Goal: Task Accomplishment & Management: Manage account settings

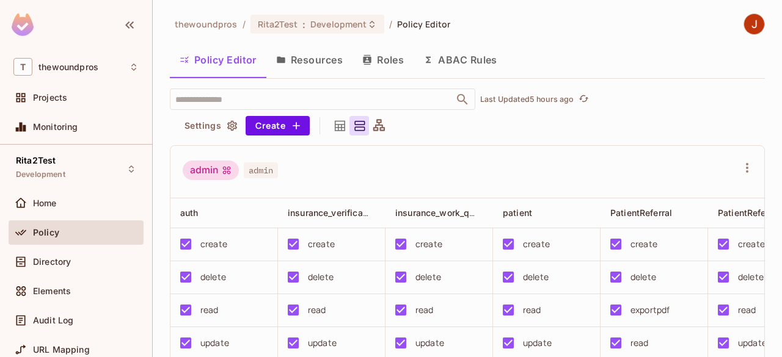
scroll to position [33, 0]
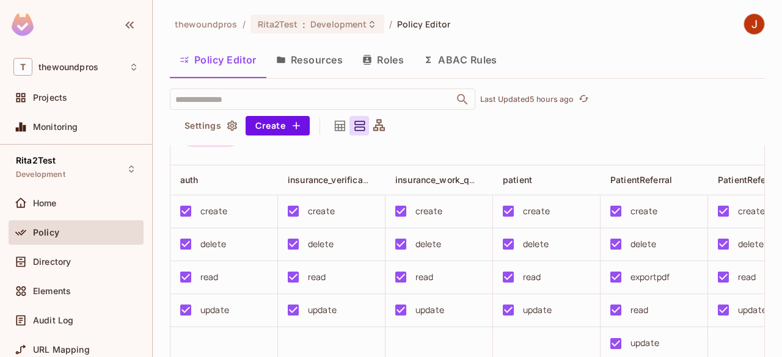
click at [397, 71] on button "Roles" at bounding box center [382, 60] width 61 height 31
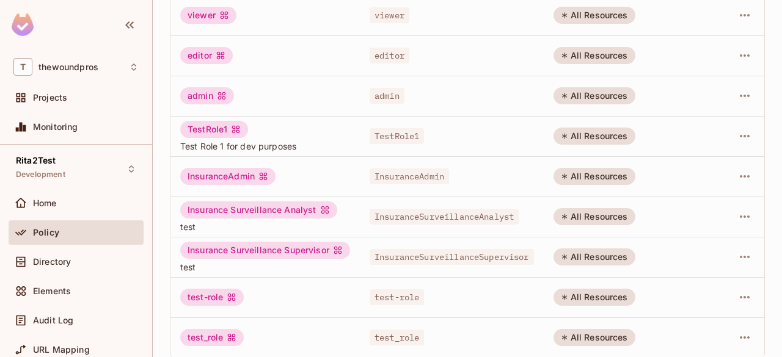
scroll to position [172, 0]
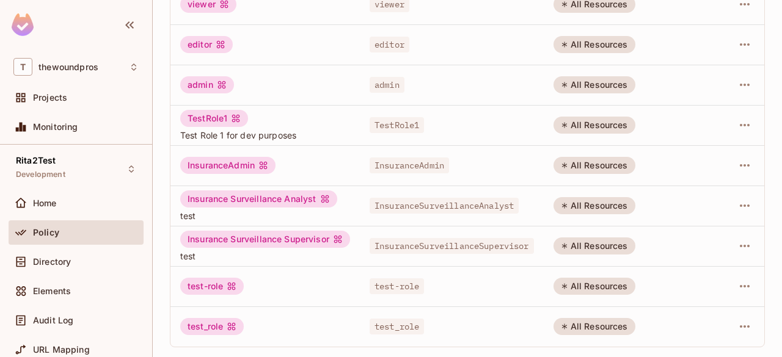
click at [445, 332] on td "test_role" at bounding box center [452, 327] width 184 height 40
click at [737, 324] on icon "button" at bounding box center [744, 326] width 15 height 15
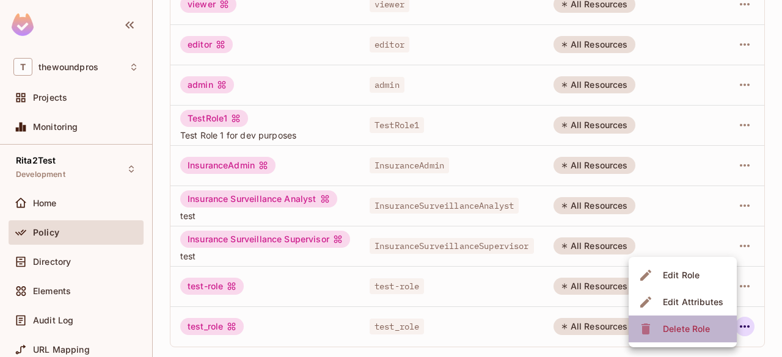
click at [711, 327] on span "Delete Role" at bounding box center [686, 329] width 54 height 20
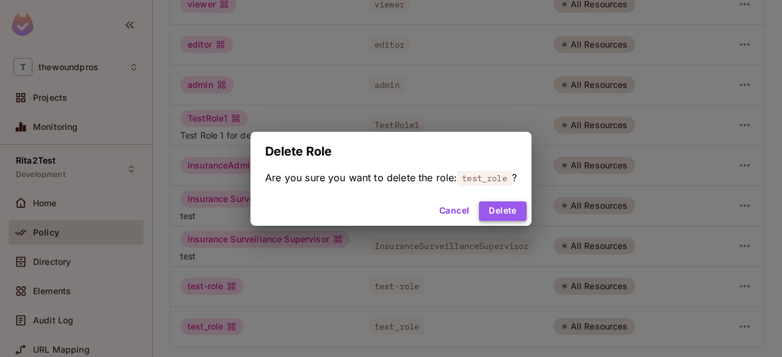
click at [503, 214] on button "Delete" at bounding box center [502, 212] width 47 height 20
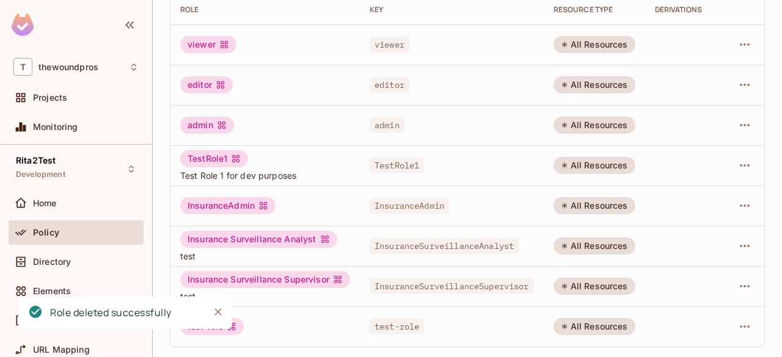
scroll to position [132, 0]
click at [737, 319] on icon "button" at bounding box center [744, 326] width 15 height 15
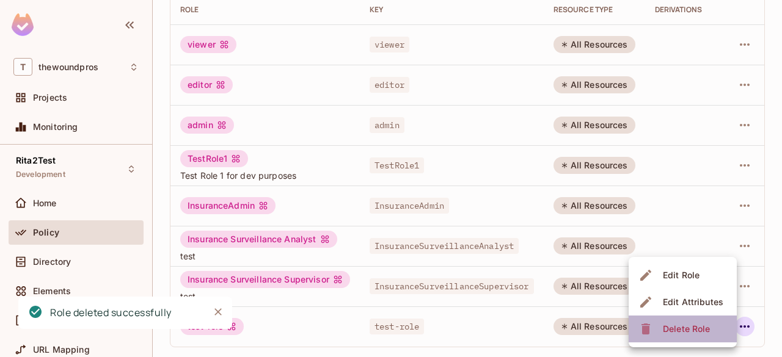
click at [701, 329] on div "Delete Role" at bounding box center [686, 329] width 47 height 12
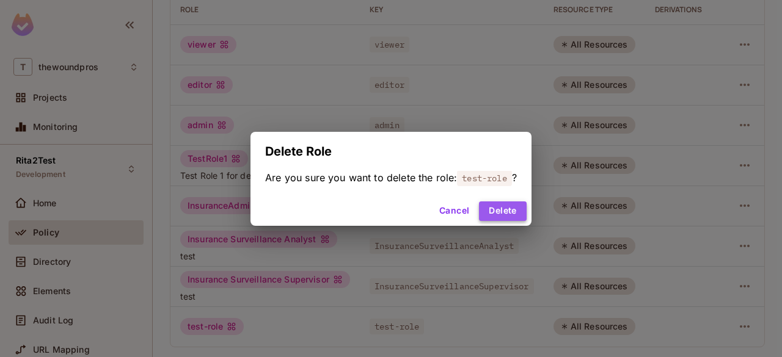
click at [514, 217] on button "Delete" at bounding box center [502, 212] width 47 height 20
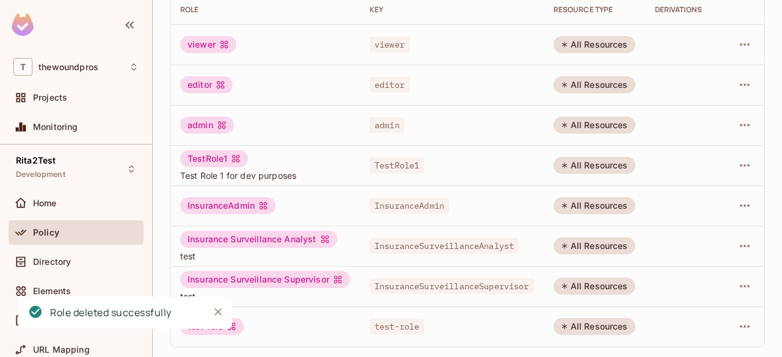
scroll to position [92, 0]
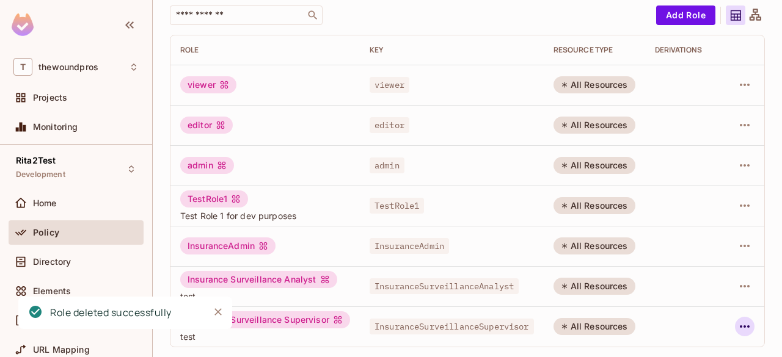
click at [741, 323] on icon "button" at bounding box center [744, 326] width 15 height 15
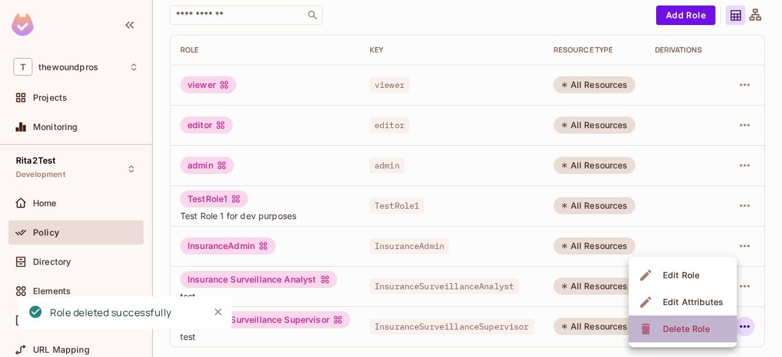
click at [704, 327] on div "Delete Role" at bounding box center [686, 329] width 47 height 12
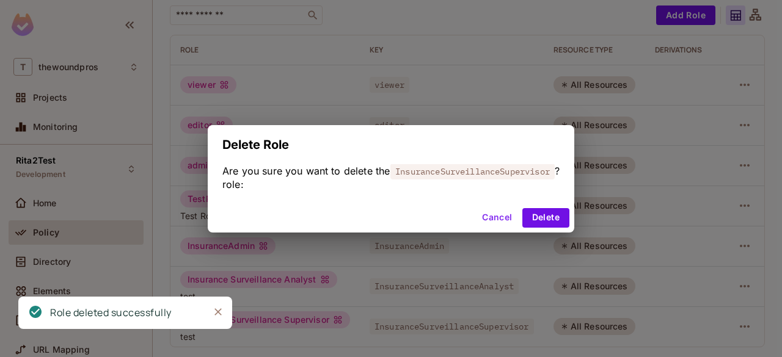
click at [507, 235] on div "Delete Role Are you sure you want to delete the role: InsuranceSurveillanceSupe…" at bounding box center [391, 178] width 782 height 357
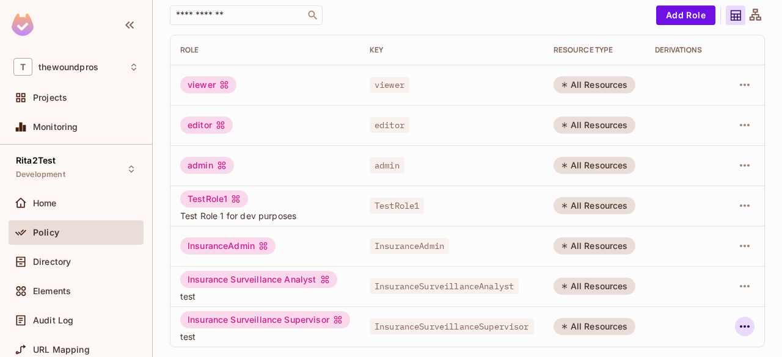
click at [737, 321] on icon "button" at bounding box center [744, 326] width 15 height 15
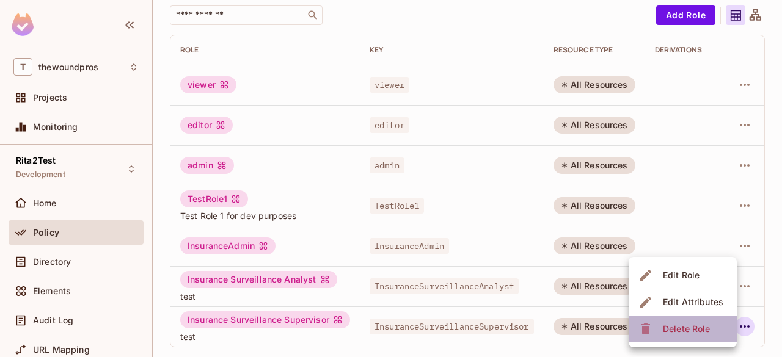
click at [706, 323] on div "Delete Role" at bounding box center [686, 329] width 47 height 12
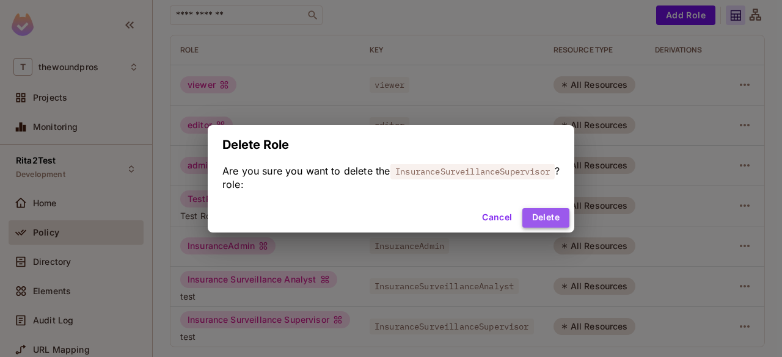
click at [537, 218] on button "Delete" at bounding box center [545, 218] width 47 height 20
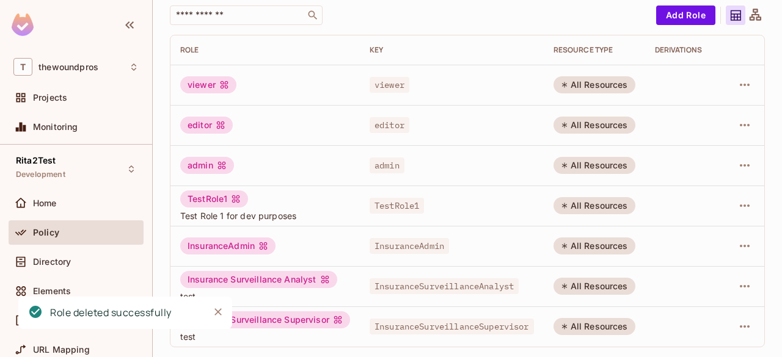
scroll to position [42, 0]
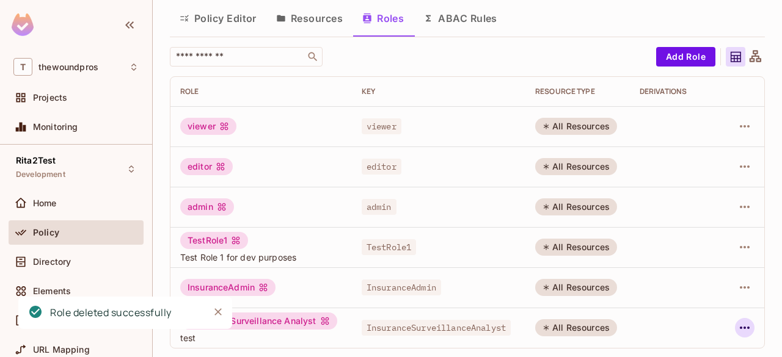
click at [737, 324] on icon "button" at bounding box center [744, 328] width 15 height 15
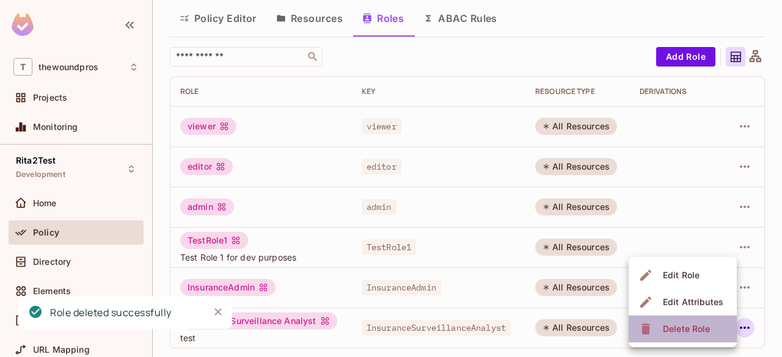
click at [703, 327] on div "Delete Role" at bounding box center [686, 329] width 47 height 12
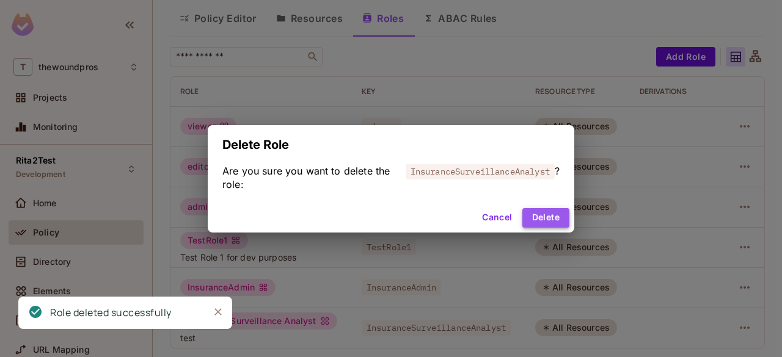
click at [553, 227] on button "Delete" at bounding box center [545, 218] width 47 height 20
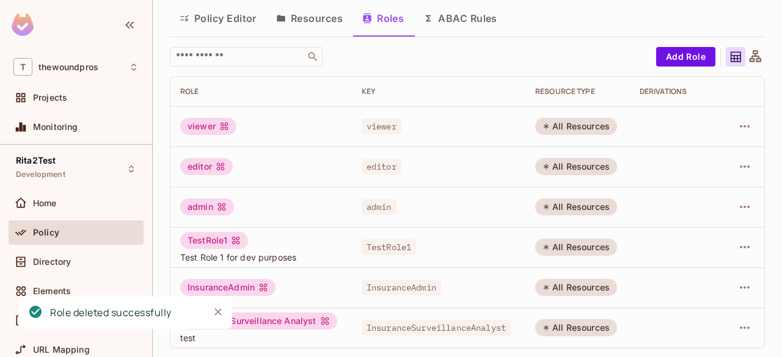
scroll to position [1, 0]
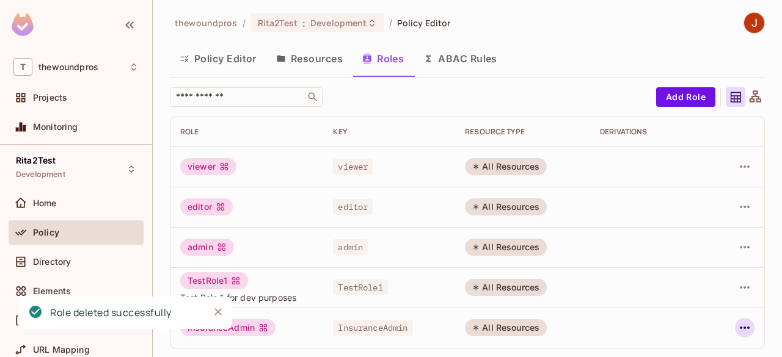
click at [737, 325] on icon "button" at bounding box center [744, 328] width 15 height 15
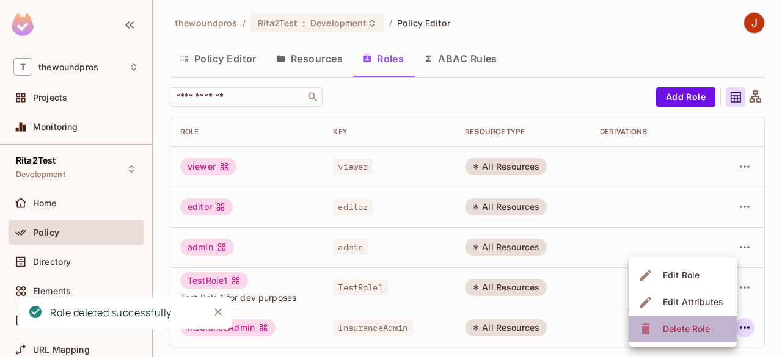
click at [705, 325] on div "Delete Role" at bounding box center [686, 329] width 47 height 12
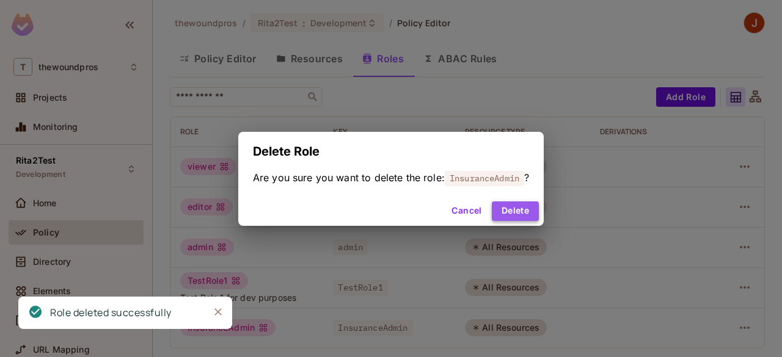
click at [520, 204] on button "Delete" at bounding box center [515, 212] width 47 height 20
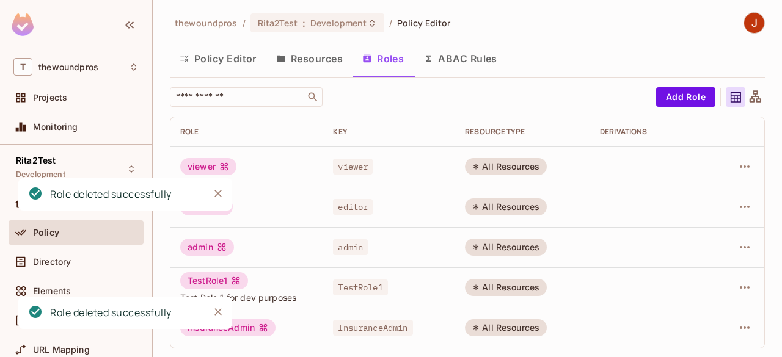
scroll to position [0, 0]
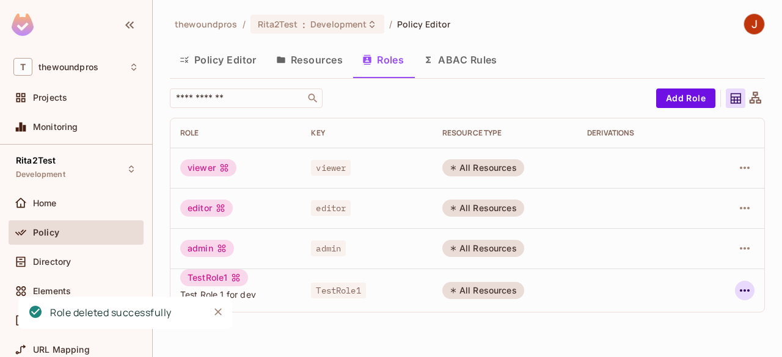
click at [745, 286] on icon "button" at bounding box center [744, 290] width 15 height 15
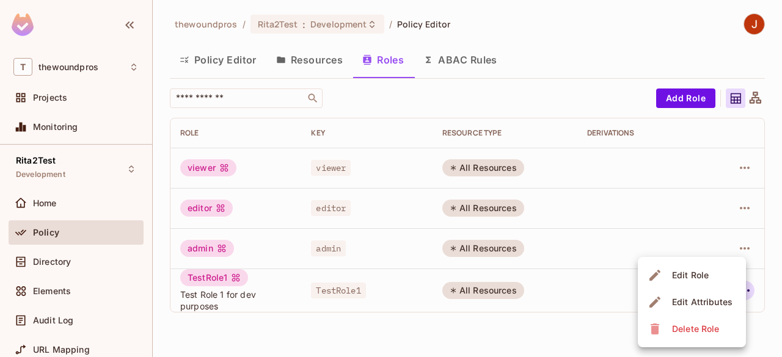
click at [706, 342] on li "Delete Role" at bounding box center [692, 329] width 108 height 27
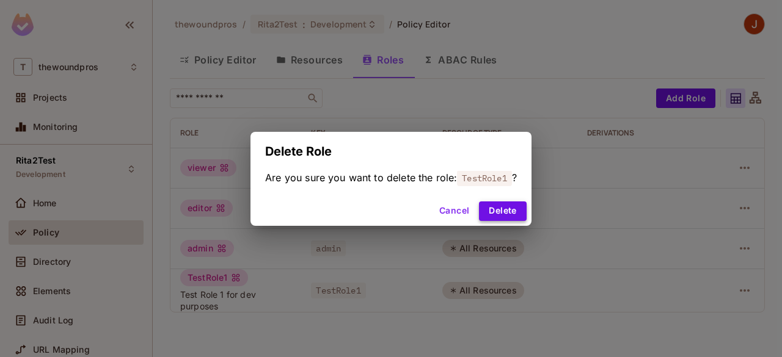
click at [506, 217] on button "Delete" at bounding box center [502, 212] width 47 height 20
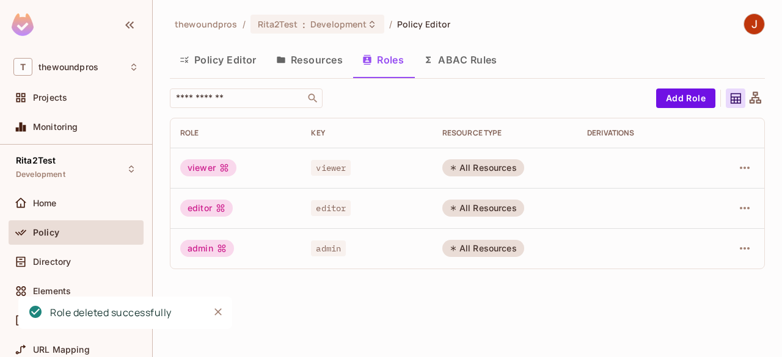
click at [248, 68] on button "Policy Editor" at bounding box center [218, 60] width 96 height 31
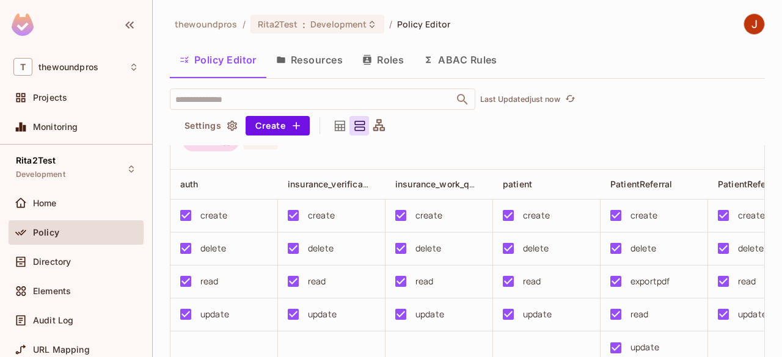
scroll to position [24, 0]
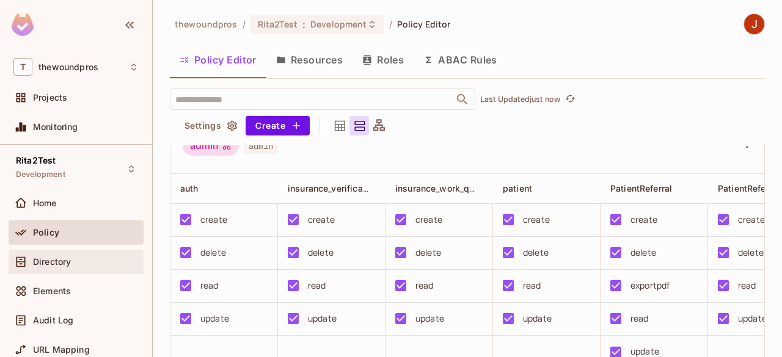
click at [71, 262] on span "Directory" at bounding box center [52, 262] width 38 height 10
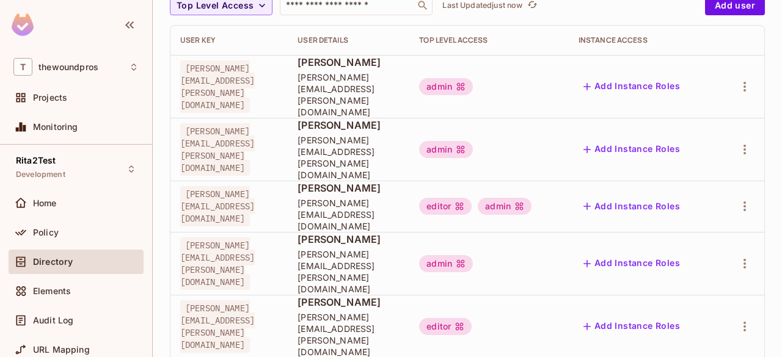
scroll to position [137, 0]
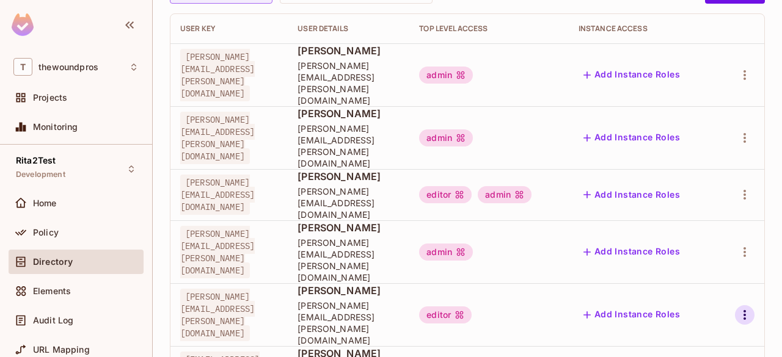
click at [745, 308] on icon "button" at bounding box center [744, 315] width 15 height 15
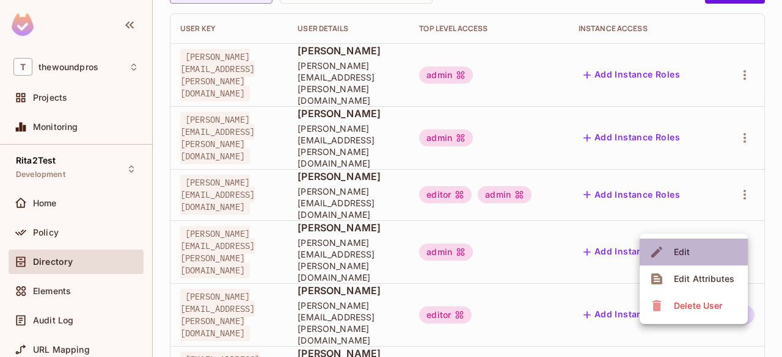
click at [699, 253] on li "Edit" at bounding box center [693, 252] width 108 height 27
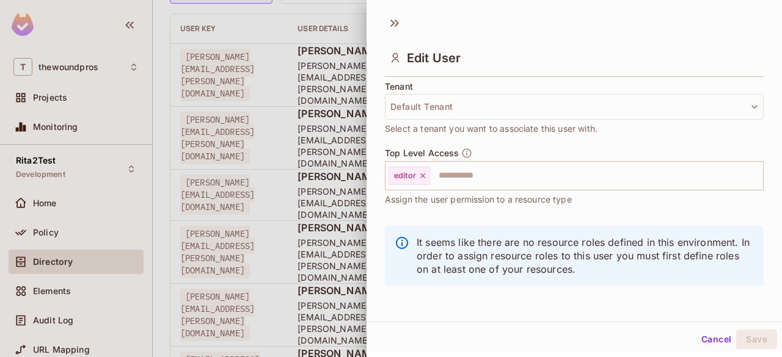
scroll to position [302, 0]
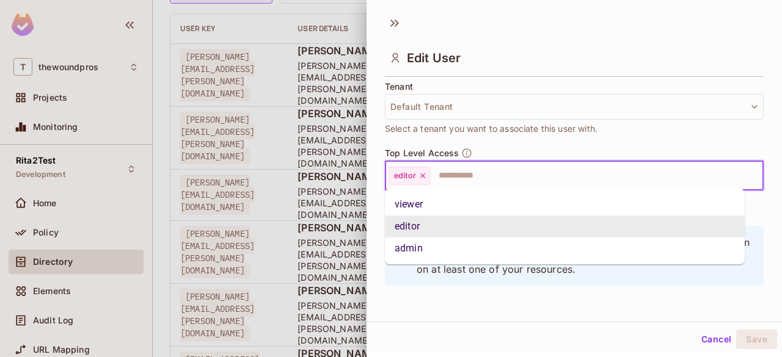
click at [497, 178] on input "text" at bounding box center [585, 176] width 308 height 24
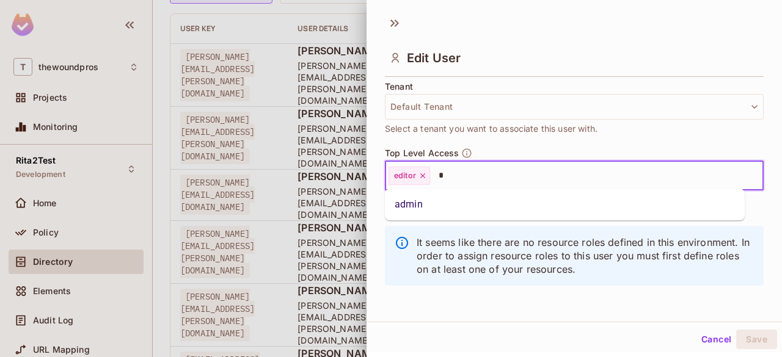
type input "**"
click at [482, 209] on li "admin" at bounding box center [565, 205] width 360 height 22
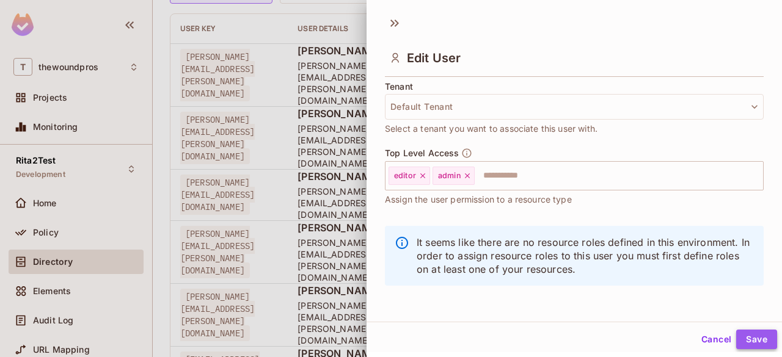
click at [743, 340] on button "Save" at bounding box center [756, 340] width 41 height 20
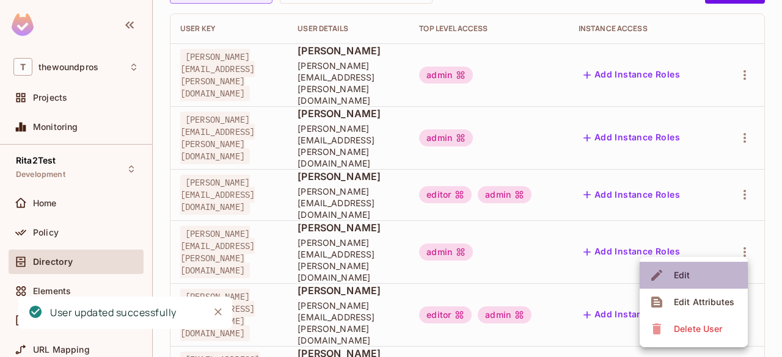
click at [727, 279] on li "Edit" at bounding box center [693, 275] width 108 height 27
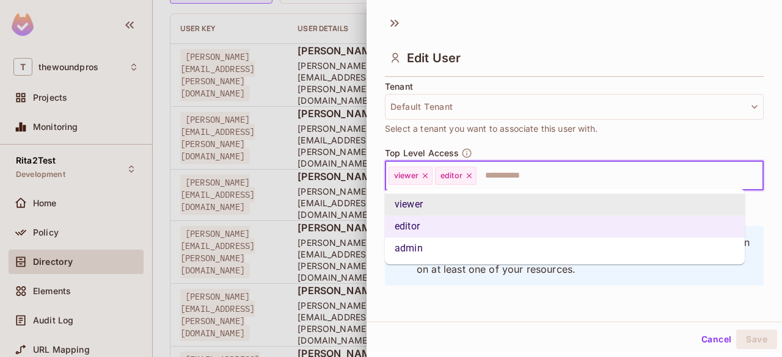
click at [594, 168] on input "text" at bounding box center [609, 176] width 262 height 24
type input "**"
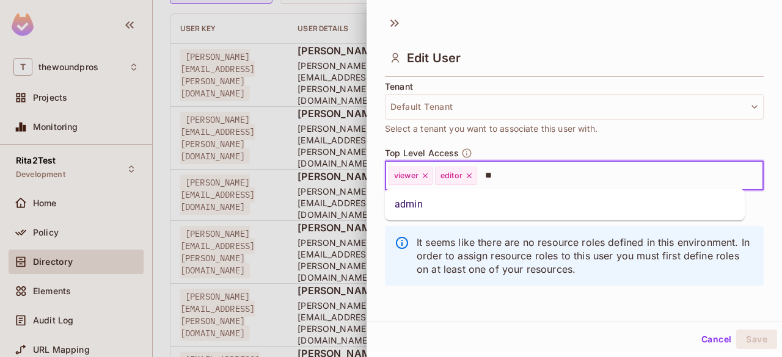
click at [583, 204] on li "admin" at bounding box center [565, 205] width 360 height 22
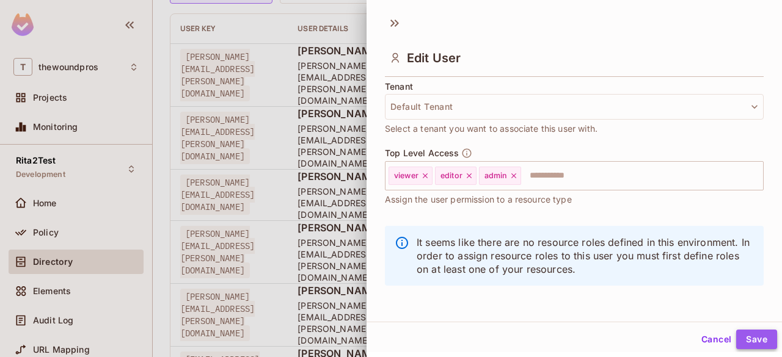
click at [760, 344] on button "Save" at bounding box center [756, 340] width 41 height 20
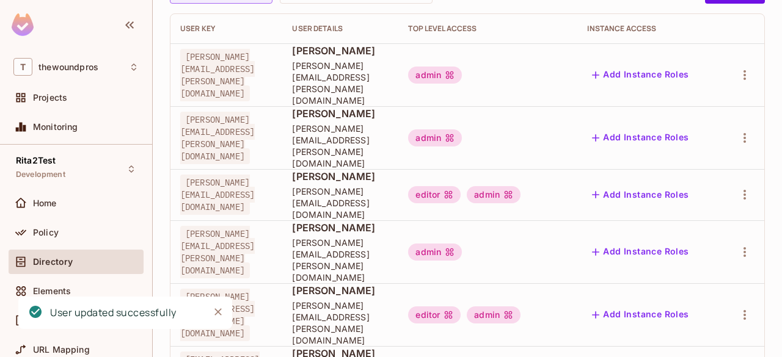
scroll to position [0, 0]
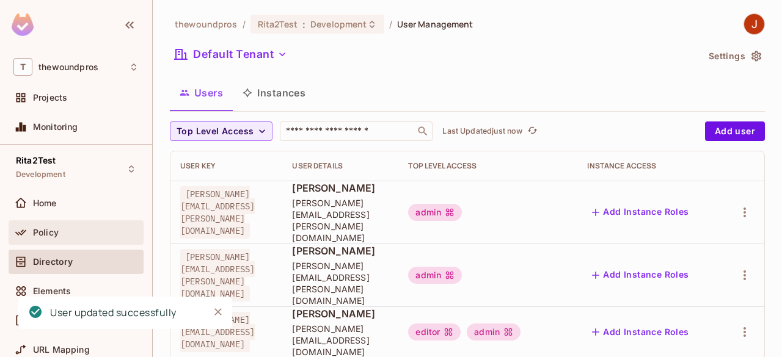
click at [98, 231] on div "Policy" at bounding box center [86, 233] width 106 height 10
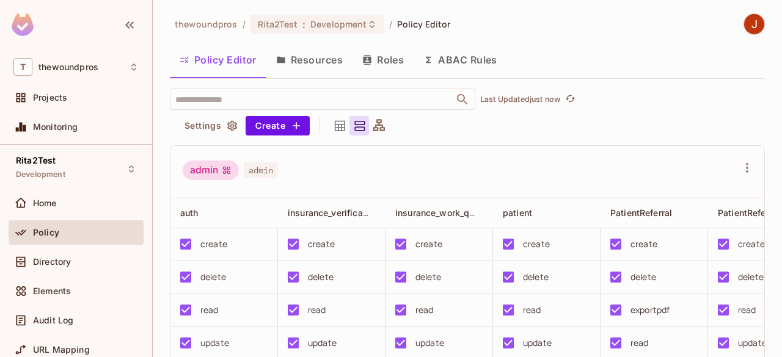
click at [285, 53] on button "Resources" at bounding box center [309, 60] width 86 height 31
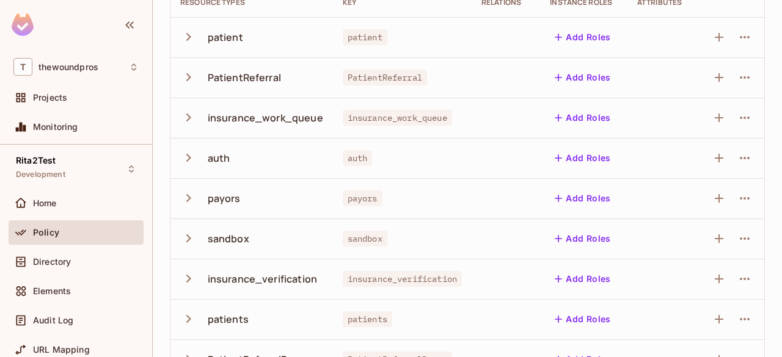
scroll to position [162, 0]
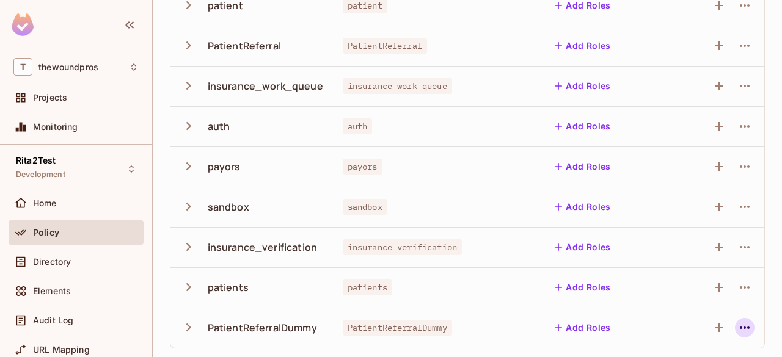
click at [739, 323] on icon "button" at bounding box center [744, 328] width 15 height 15
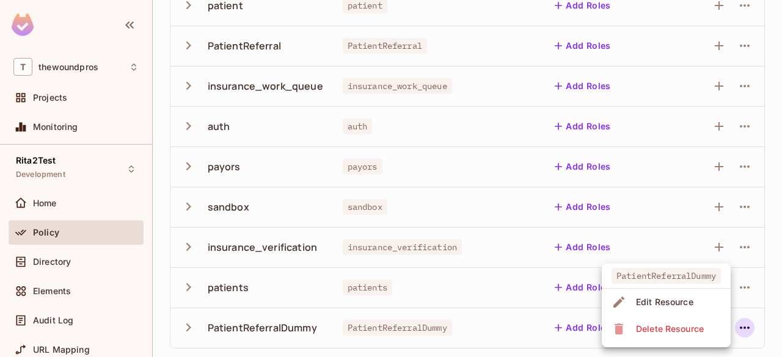
click at [372, 285] on div at bounding box center [391, 178] width 782 height 357
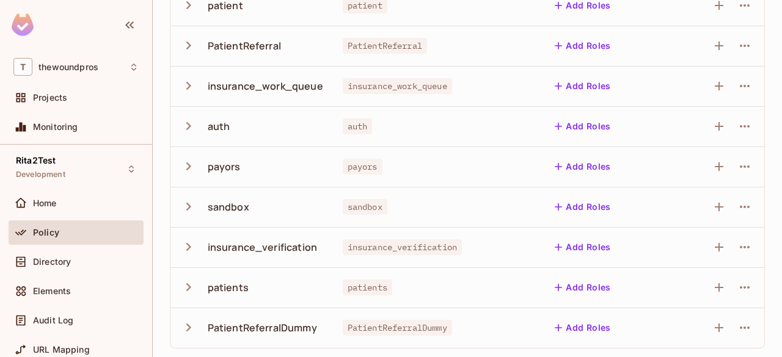
scroll to position [0, 0]
